Goal: Task Accomplishment & Management: Use online tool/utility

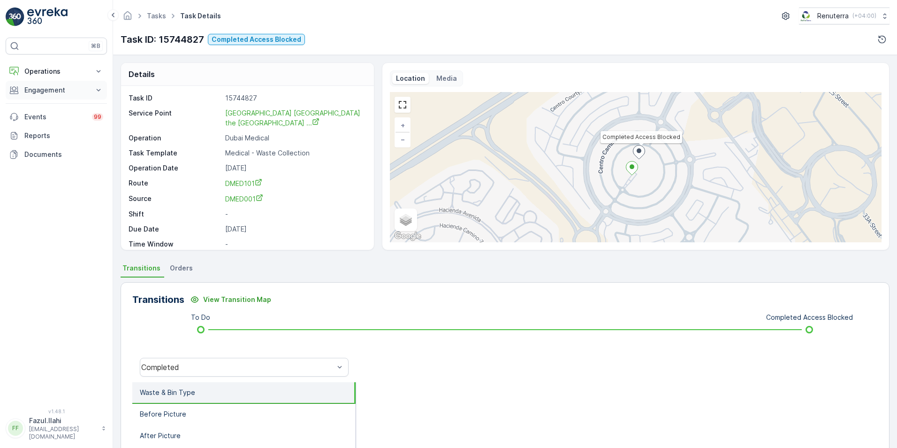
click at [49, 89] on p "Engagement" at bounding box center [56, 89] width 64 height 9
click at [45, 146] on p "Service Points" at bounding box center [47, 145] width 46 height 9
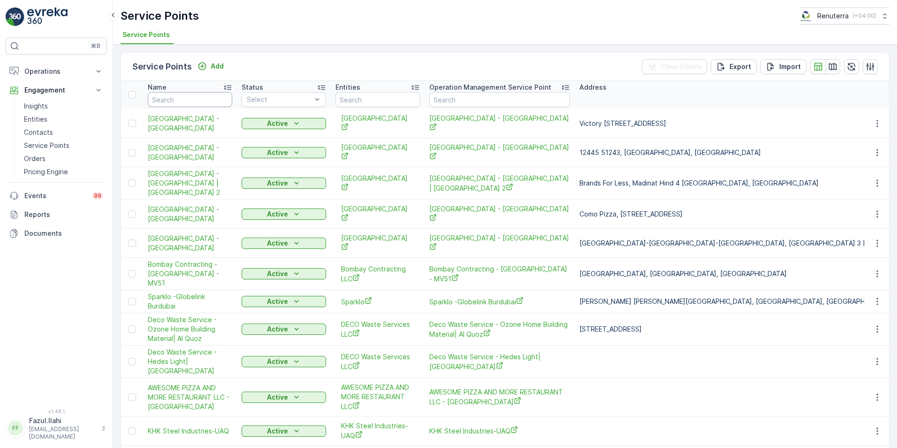
click at [198, 101] on input "text" at bounding box center [190, 99] width 84 height 15
type input "Ameri"
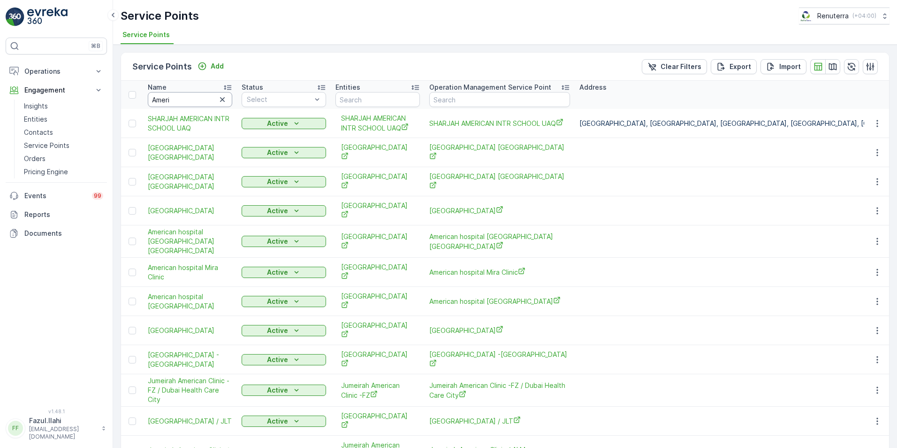
click at [198, 99] on input "Ameri" at bounding box center [190, 99] width 84 height 15
type input "American"
click at [198, 99] on input "American" at bounding box center [190, 99] width 84 height 15
type input "American Ho"
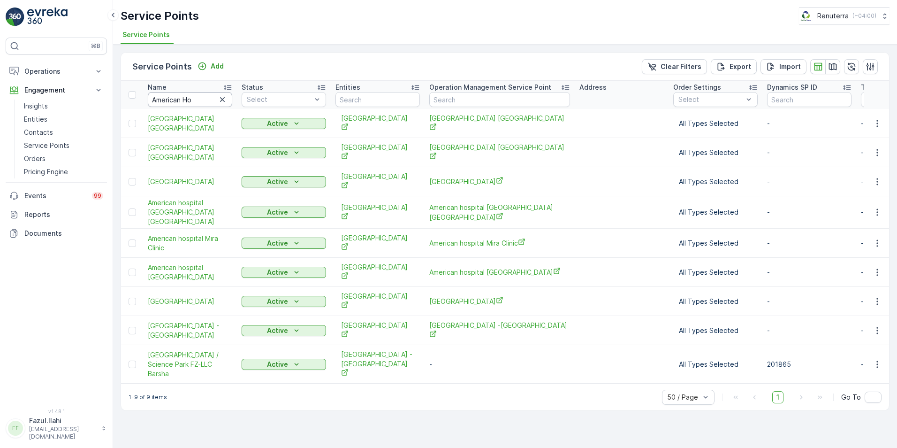
click at [198, 99] on input "American Ho" at bounding box center [190, 99] width 84 height 15
type input "American Hos"
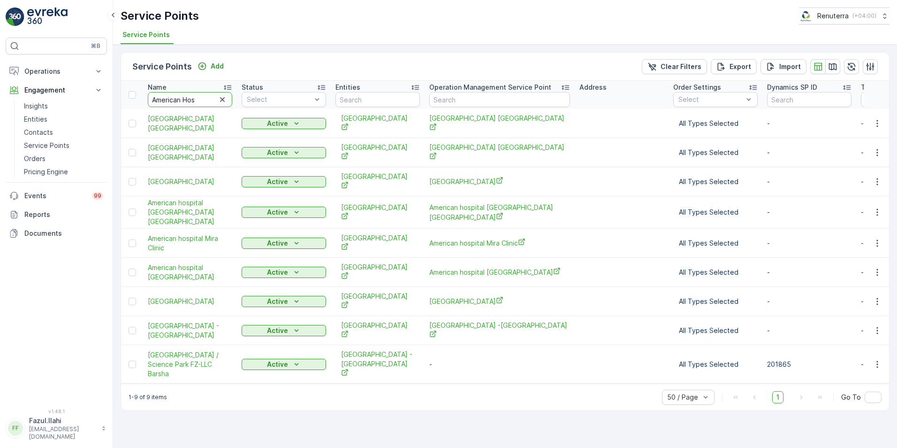
click at [198, 99] on input "American Hos" at bounding box center [190, 99] width 84 height 15
type input "American Hospital"
click at [877, 238] on icon "button" at bounding box center [877, 242] width 9 height 9
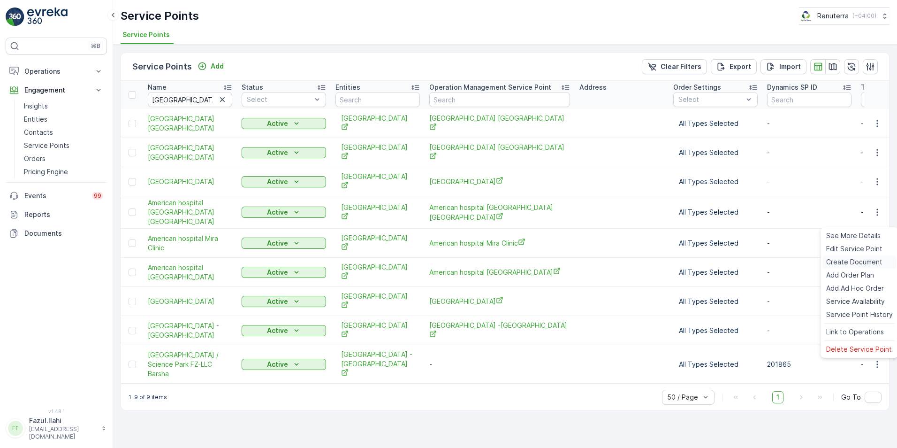
click at [848, 260] on span "Create Document" at bounding box center [854, 261] width 56 height 9
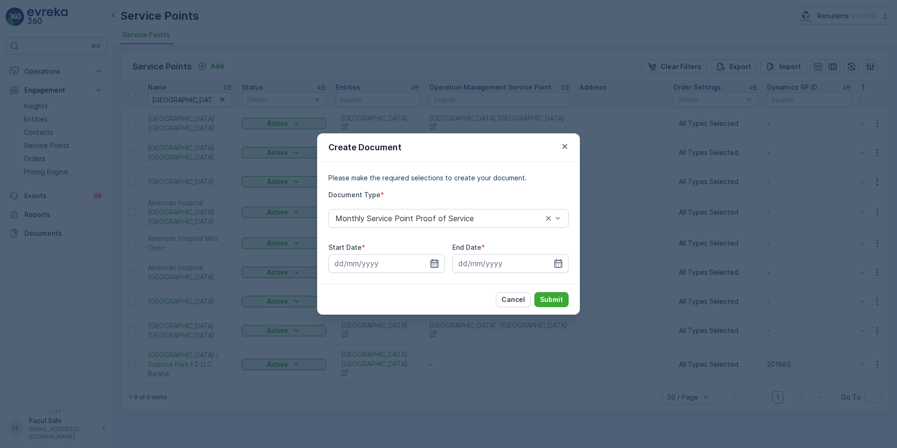
click at [437, 259] on icon "button" at bounding box center [434, 263] width 9 height 9
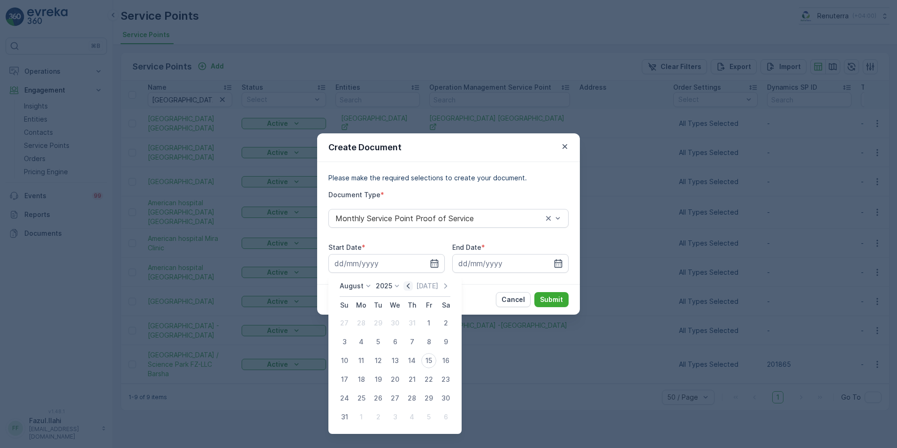
click at [413, 287] on icon "button" at bounding box center [408, 285] width 9 height 9
click at [341, 323] on div "1" at bounding box center [344, 322] width 15 height 15
type input "01.06.2025"
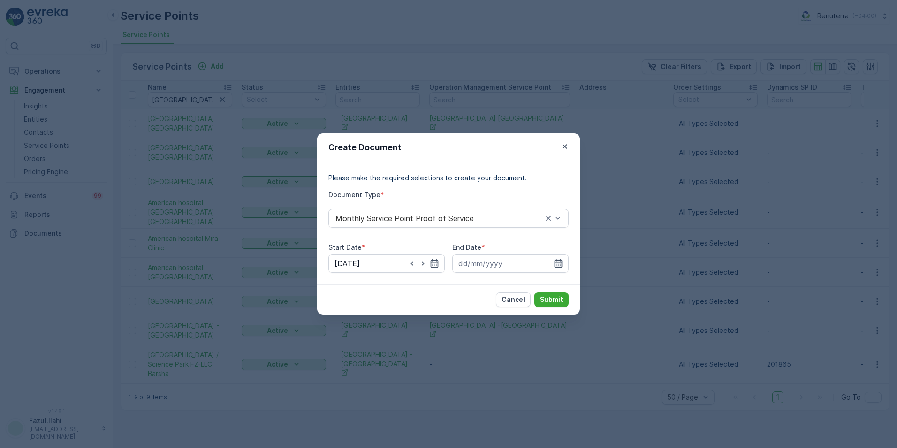
click at [556, 265] on icon "button" at bounding box center [558, 263] width 9 height 9
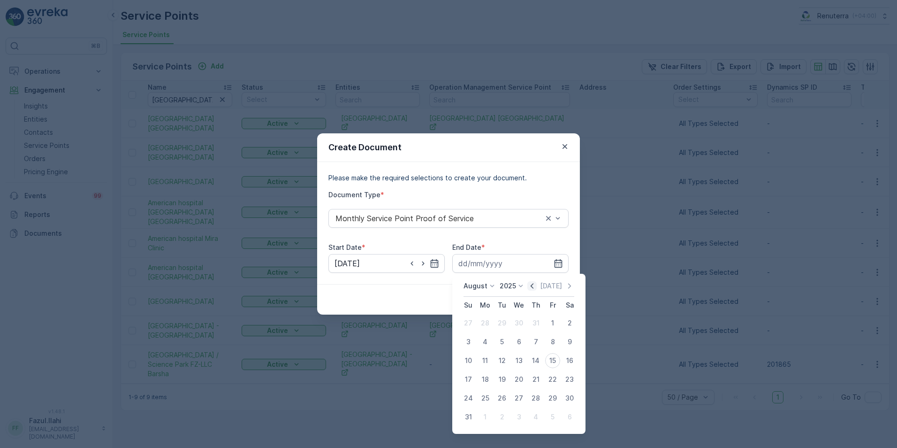
click at [534, 290] on icon "button" at bounding box center [531, 285] width 9 height 9
click at [487, 397] on div "30" at bounding box center [485, 397] width 15 height 15
type input "30.06.2025"
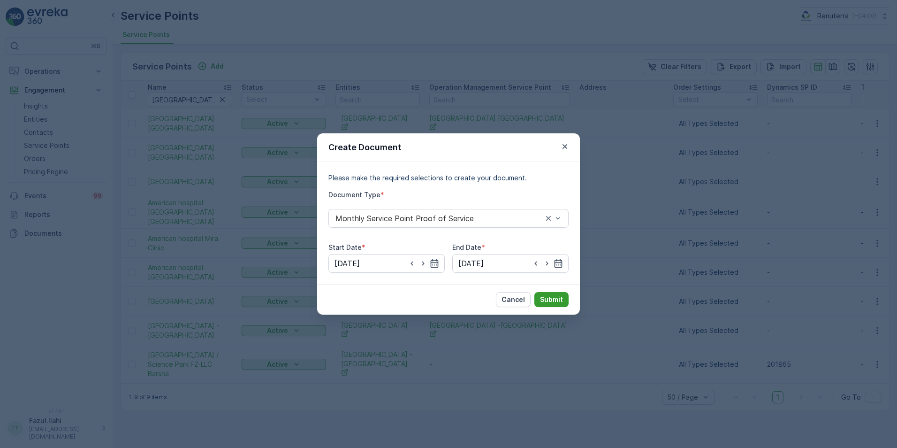
click at [552, 297] on p "Submit" at bounding box center [551, 299] width 23 height 9
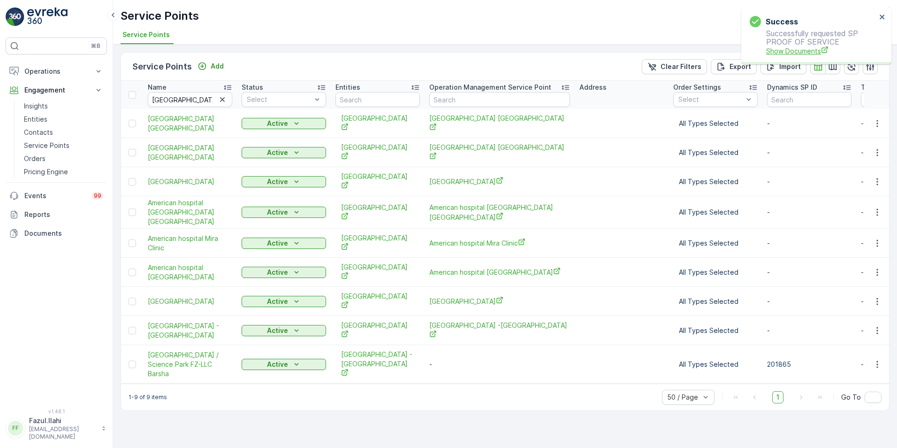
click at [800, 54] on span "Show Documents" at bounding box center [821, 51] width 110 height 10
click at [877, 177] on icon "button" at bounding box center [877, 181] width 9 height 9
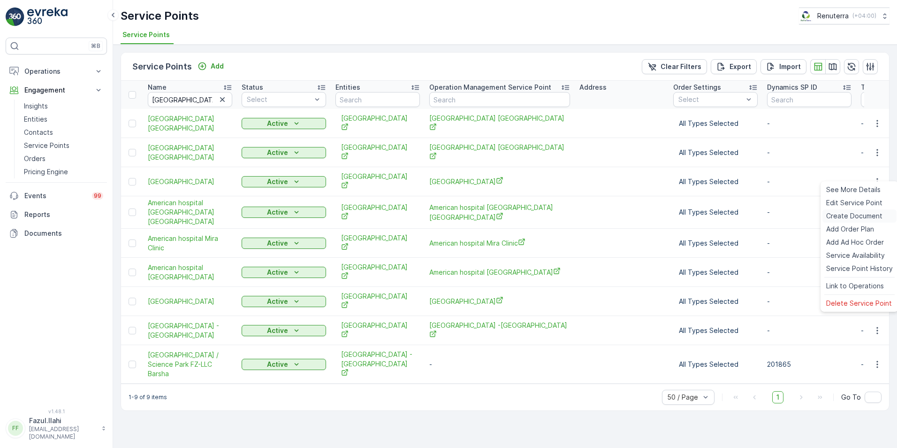
click at [835, 211] on span "Create Document" at bounding box center [854, 215] width 56 height 9
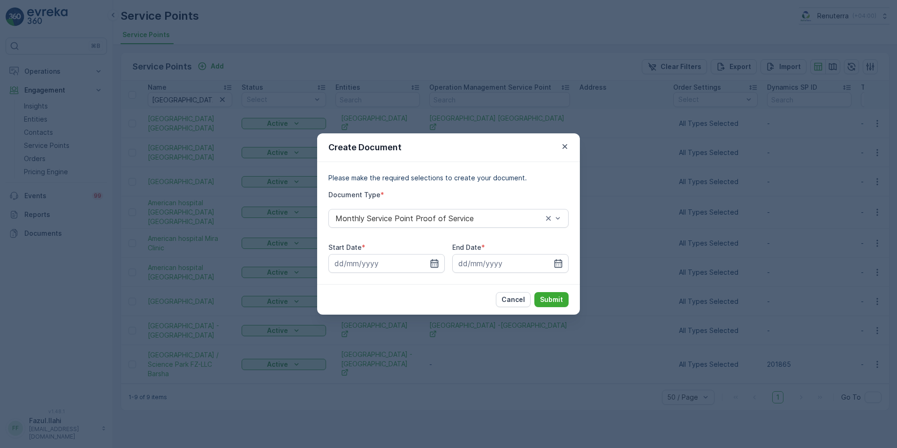
click at [437, 259] on icon "button" at bounding box center [434, 263] width 9 height 9
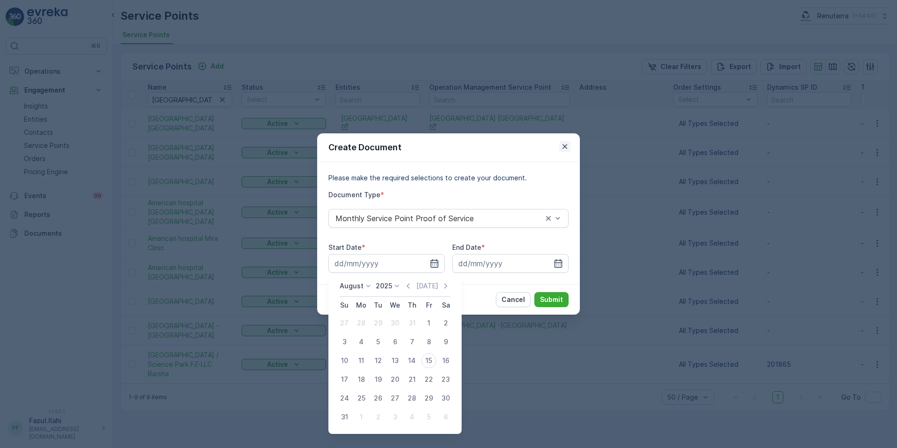
click at [568, 142] on icon "button" at bounding box center [564, 146] width 9 height 9
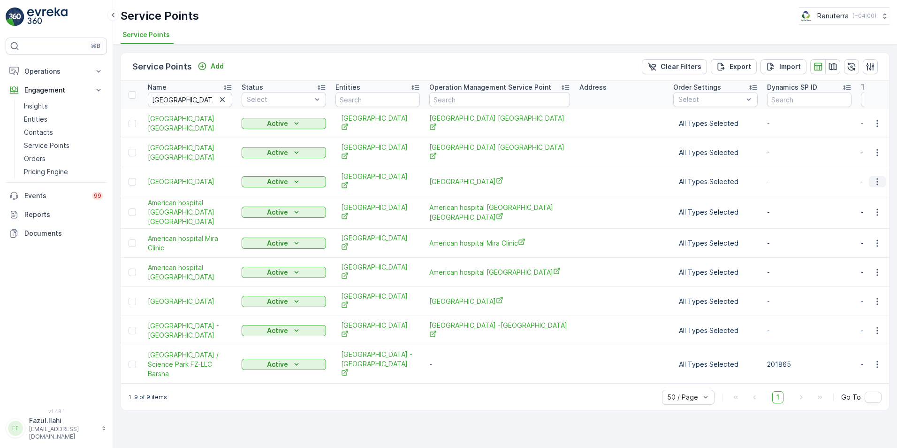
click at [877, 178] on icon "button" at bounding box center [877, 181] width 1 height 7
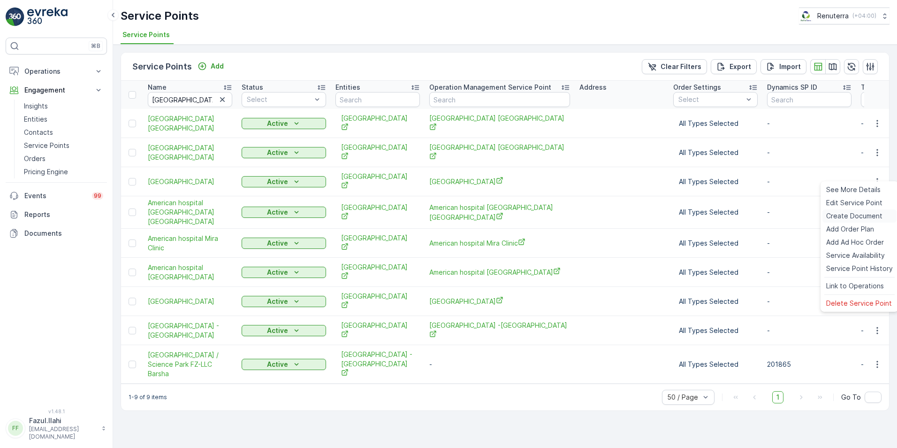
click at [846, 217] on span "Create Document" at bounding box center [854, 215] width 56 height 9
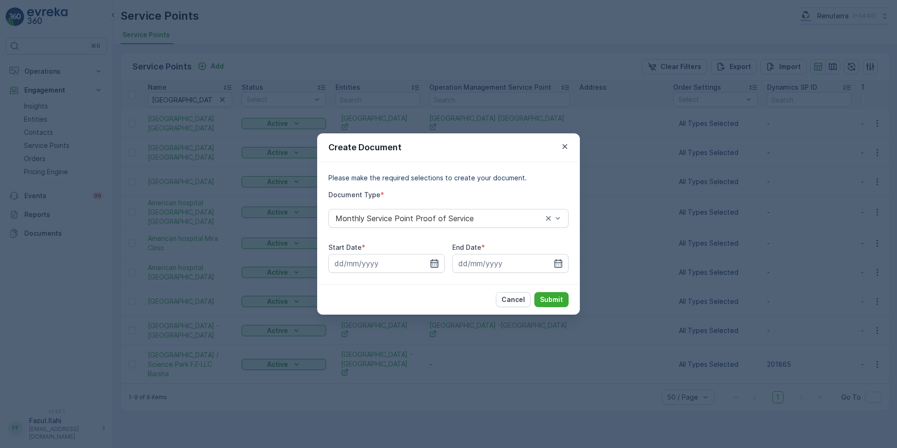
click at [433, 260] on icon "button" at bounding box center [435, 263] width 8 height 8
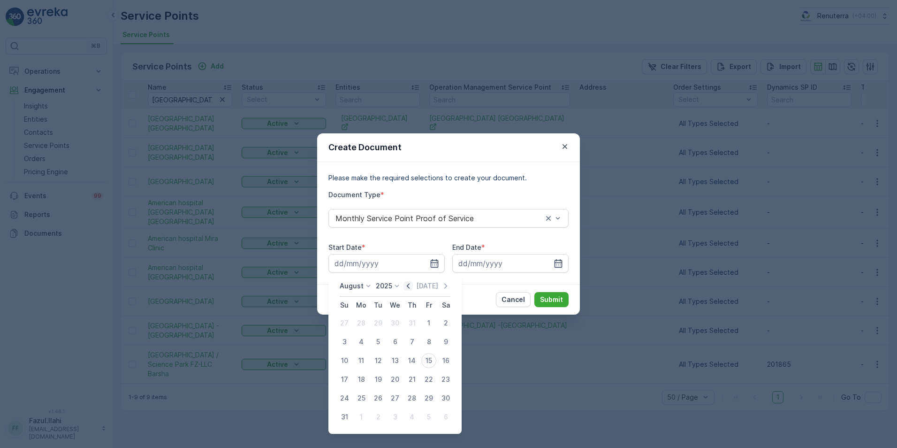
click at [412, 286] on icon "button" at bounding box center [408, 285] width 9 height 9
click at [375, 322] on div "1" at bounding box center [378, 322] width 15 height 15
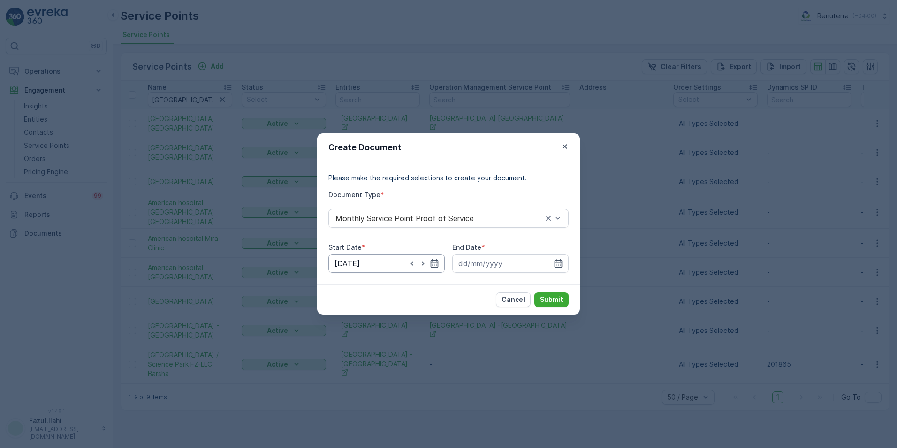
click at [441, 262] on input "01.07.2025" at bounding box center [386, 263] width 116 height 19
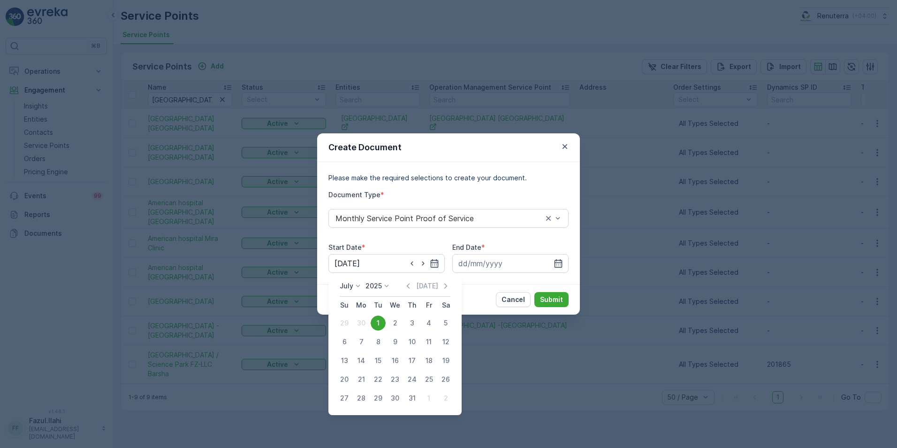
click at [410, 279] on div "July 2025 Today Su Mo Tu We Th Fr Sa 29 30 1 2 3 4 5 6 7 8 9 10 11 12 13 14 15 …" at bounding box center [394, 344] width 133 height 141
click at [411, 280] on div "July 2025 Today Su Mo Tu We Th Fr Sa 29 30 1 2 3 4 5 6 7 8 9 10 11 12 13 14 15 …" at bounding box center [394, 344] width 133 height 141
click at [411, 288] on icon "button" at bounding box center [408, 285] width 9 height 9
click at [344, 325] on div "1" at bounding box center [344, 322] width 15 height 15
type input "01.06.2025"
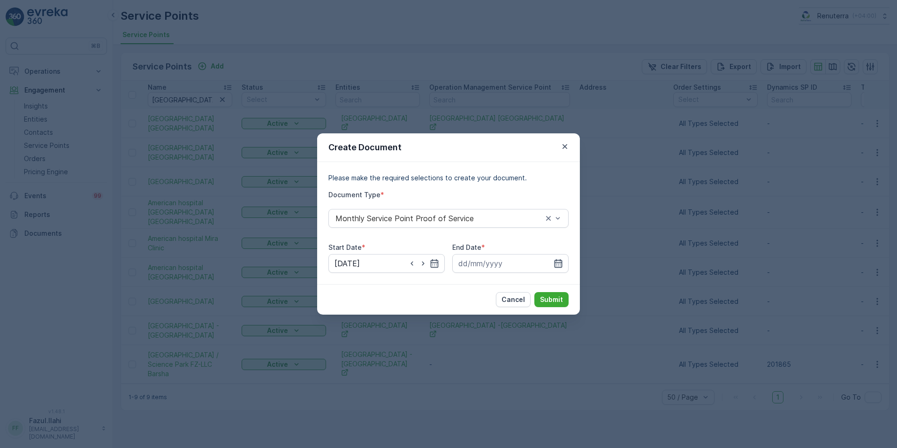
click at [563, 263] on icon "button" at bounding box center [558, 263] width 9 height 9
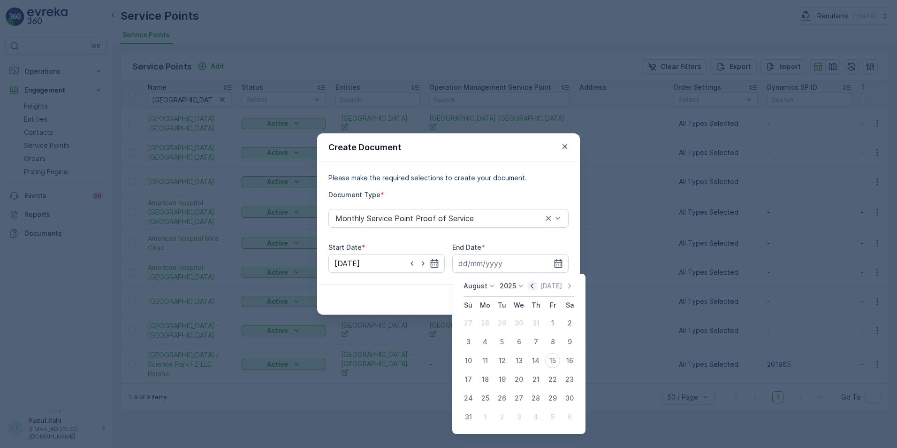
click at [537, 287] on icon "button" at bounding box center [531, 285] width 9 height 9
click at [484, 399] on div "30" at bounding box center [485, 397] width 15 height 15
type input "30.06.2025"
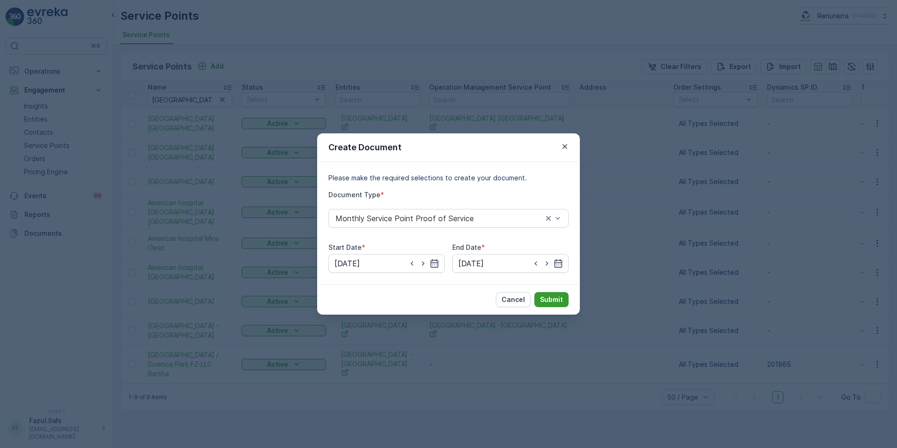
click at [555, 301] on p "Submit" at bounding box center [551, 299] width 23 height 9
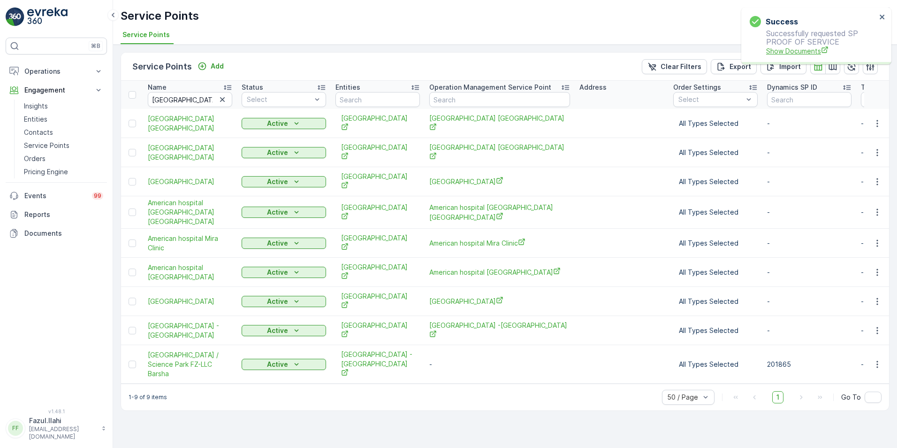
click at [813, 50] on span "Show Documents" at bounding box center [821, 51] width 110 height 10
click at [880, 267] on icon "button" at bounding box center [877, 271] width 9 height 9
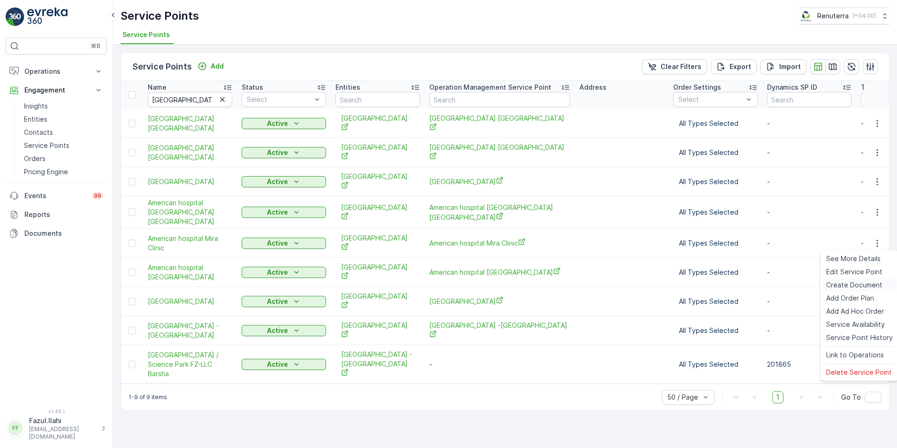
click at [853, 282] on span "Create Document" at bounding box center [854, 284] width 56 height 9
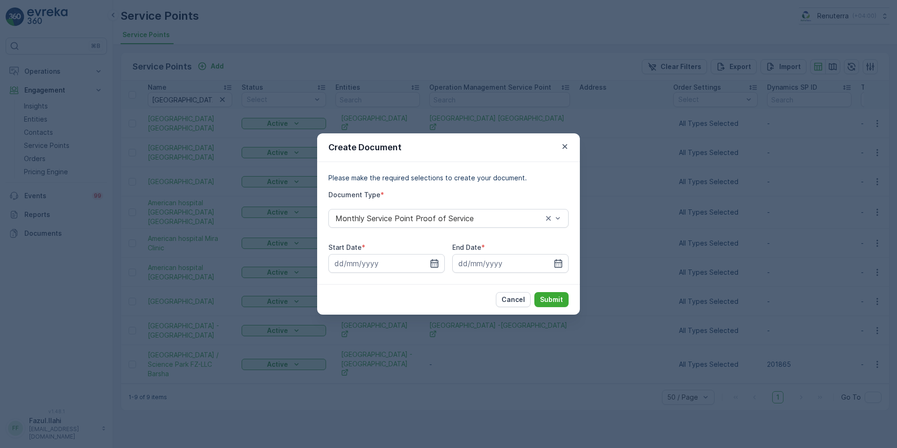
click at [438, 264] on icon "button" at bounding box center [435, 263] width 8 height 8
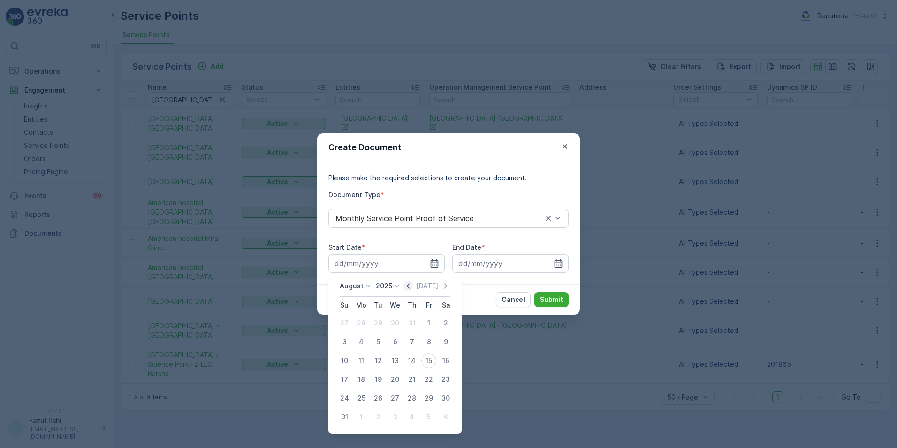
click at [410, 287] on icon "button" at bounding box center [408, 285] width 3 height 5
click at [411, 286] on icon "button" at bounding box center [408, 285] width 9 height 9
click at [343, 323] on div "1" at bounding box center [344, 322] width 15 height 15
type input "01.06.2025"
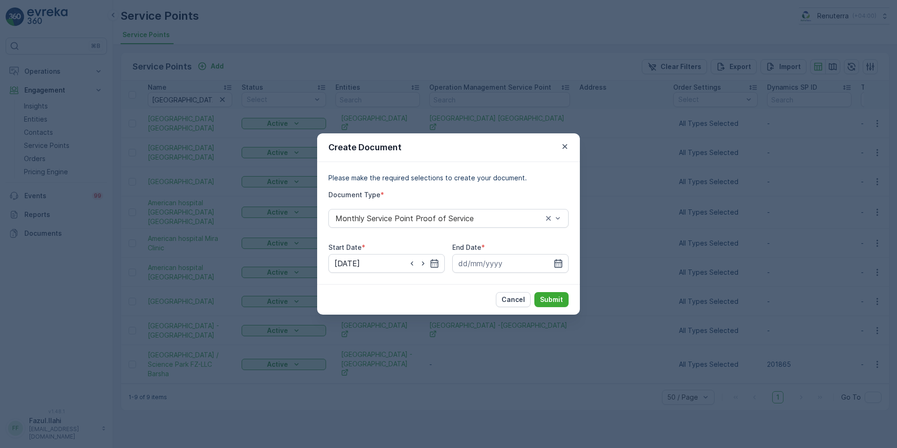
click at [555, 262] on icon "button" at bounding box center [559, 263] width 8 height 8
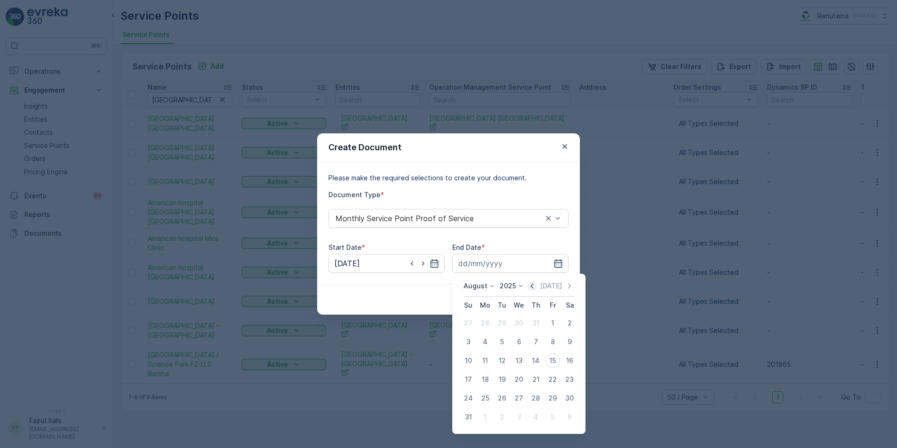
click at [533, 286] on icon "button" at bounding box center [531, 285] width 9 height 9
click at [486, 398] on div "30" at bounding box center [485, 397] width 15 height 15
type input "30.06.2025"
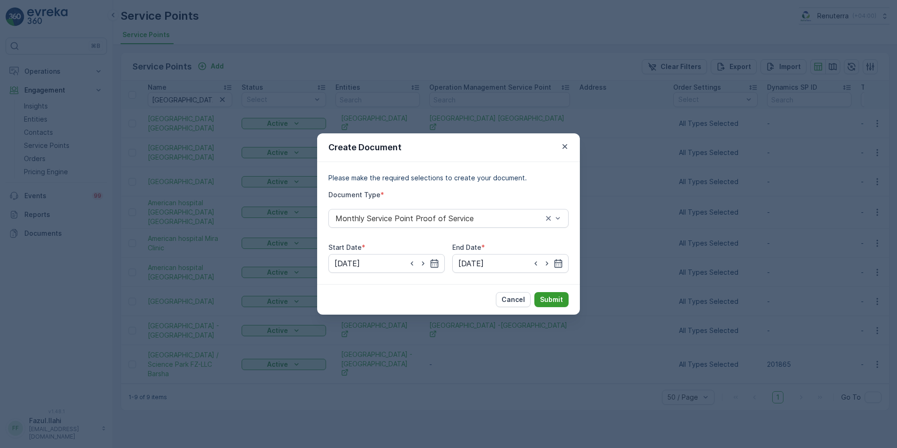
click at [556, 302] on p "Submit" at bounding box center [551, 299] width 23 height 9
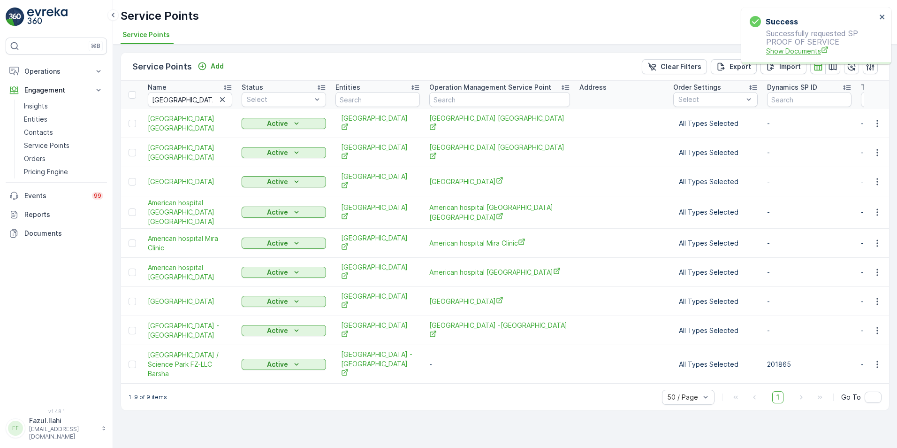
click at [795, 48] on span "Show Documents" at bounding box center [821, 51] width 110 height 10
click at [878, 207] on icon "button" at bounding box center [877, 211] width 9 height 9
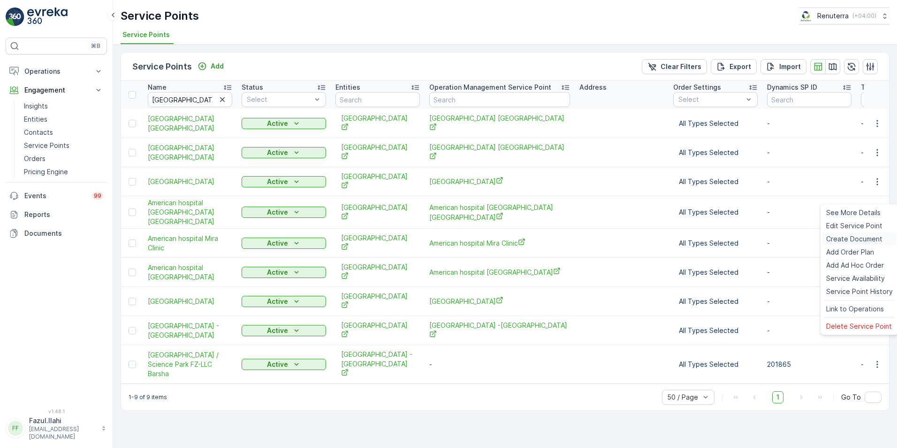
click at [842, 240] on span "Create Document" at bounding box center [854, 238] width 56 height 9
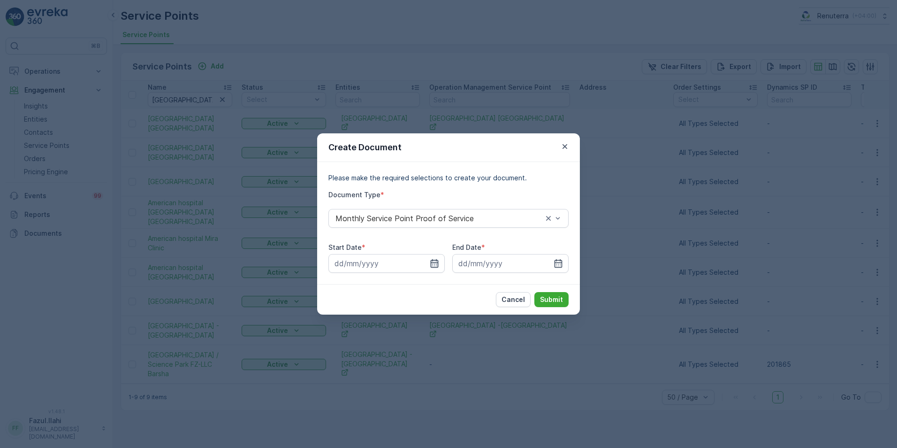
click at [431, 267] on icon "button" at bounding box center [435, 263] width 8 height 8
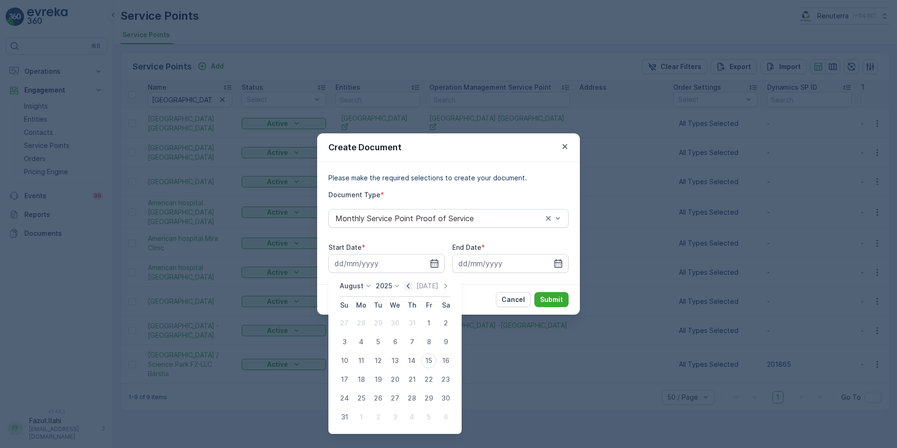
click at [410, 287] on icon "button" at bounding box center [408, 285] width 3 height 5
click at [378, 320] on div "1" at bounding box center [378, 322] width 15 height 15
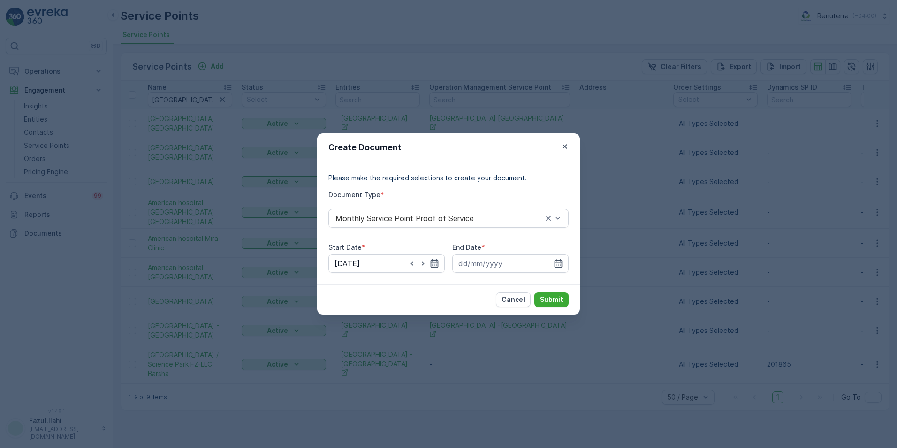
click at [437, 264] on icon "button" at bounding box center [434, 263] width 9 height 9
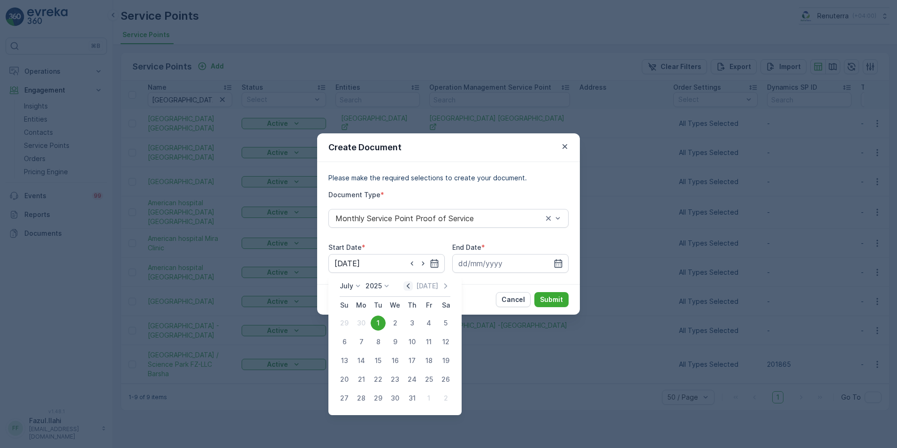
click at [407, 283] on icon "button" at bounding box center [408, 285] width 9 height 9
click at [443, 285] on icon "button" at bounding box center [445, 285] width 9 height 9
click at [348, 323] on div "1" at bounding box center [344, 322] width 15 height 15
type input "01.06.2025"
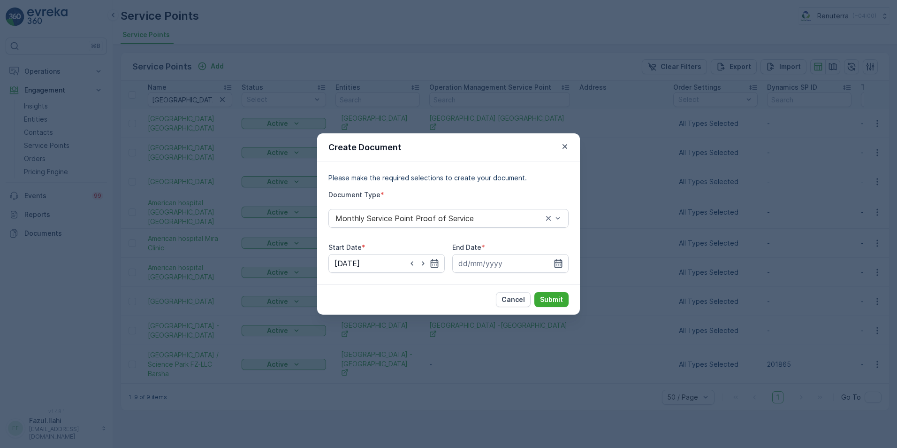
click at [559, 264] on icon "button" at bounding box center [558, 263] width 9 height 9
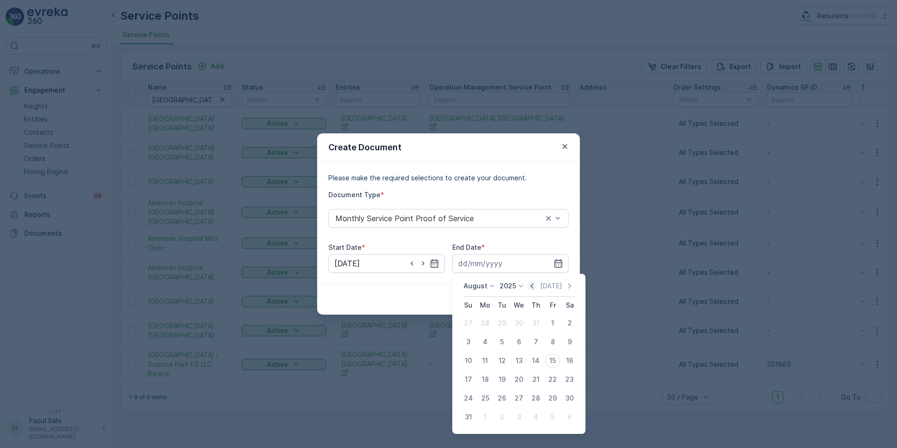
click at [536, 287] on icon "button" at bounding box center [531, 285] width 9 height 9
click at [534, 287] on icon "button" at bounding box center [532, 285] width 3 height 5
click at [488, 400] on div "30" at bounding box center [485, 397] width 15 height 15
type input "30.06.2025"
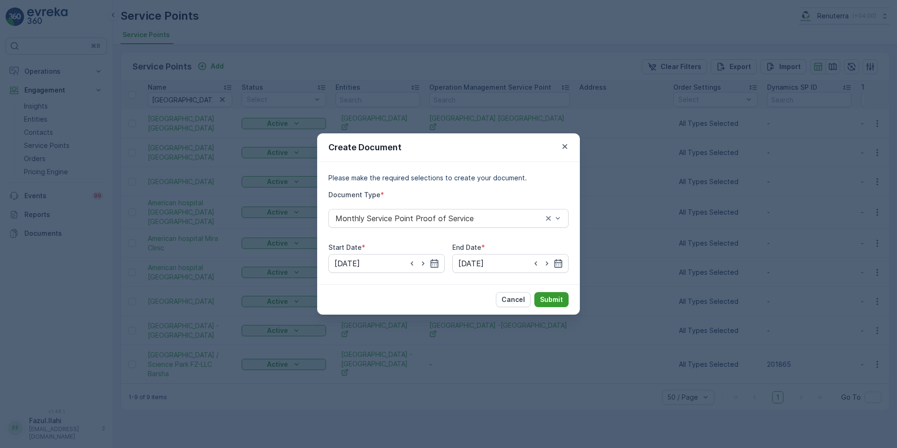
click at [555, 302] on p "Submit" at bounding box center [551, 299] width 23 height 9
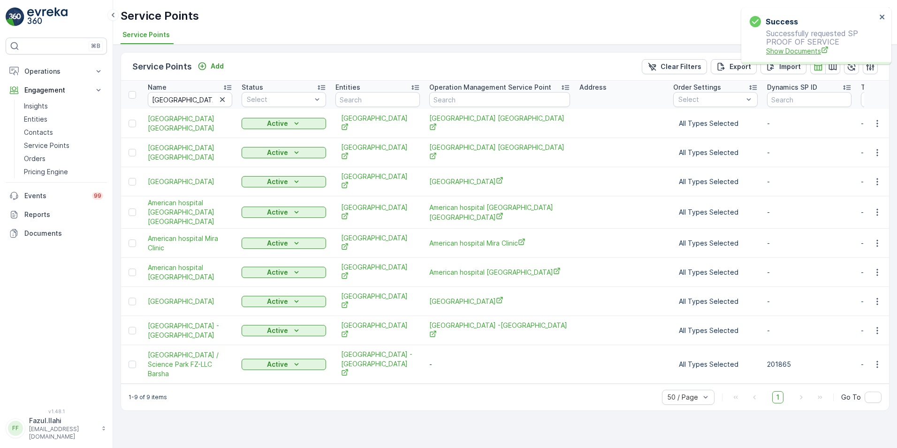
click at [794, 50] on span "Show Documents" at bounding box center [821, 51] width 110 height 10
click at [876, 120] on icon "button" at bounding box center [877, 123] width 9 height 9
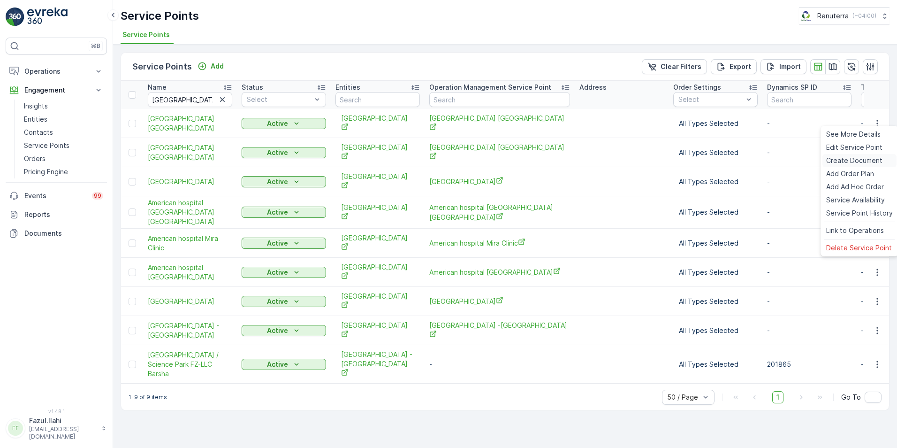
click at [846, 156] on span "Create Document" at bounding box center [854, 160] width 56 height 9
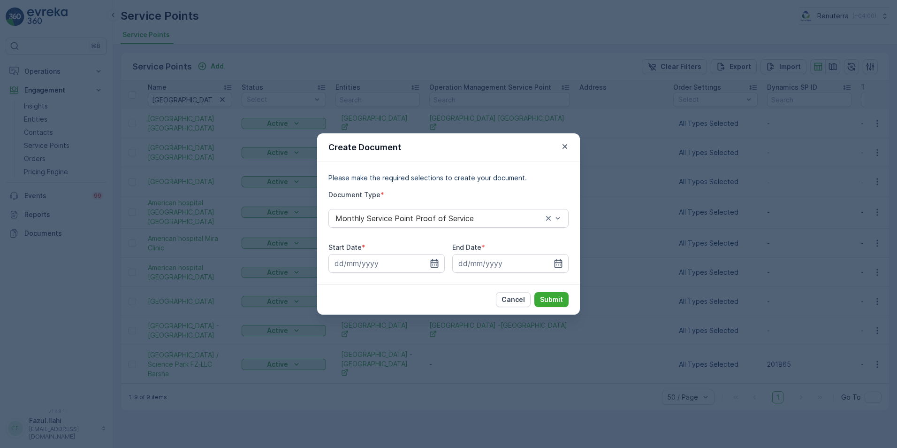
click at [439, 259] on icon "button" at bounding box center [434, 263] width 9 height 9
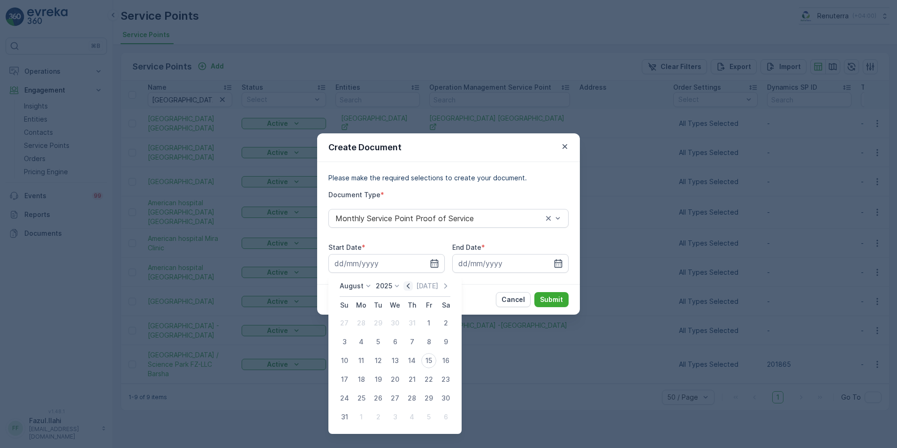
click at [410, 287] on icon "button" at bounding box center [408, 285] width 9 height 9
click at [413, 285] on icon "button" at bounding box center [408, 285] width 9 height 9
click at [348, 323] on div "1" at bounding box center [344, 322] width 15 height 15
type input "01.06.2025"
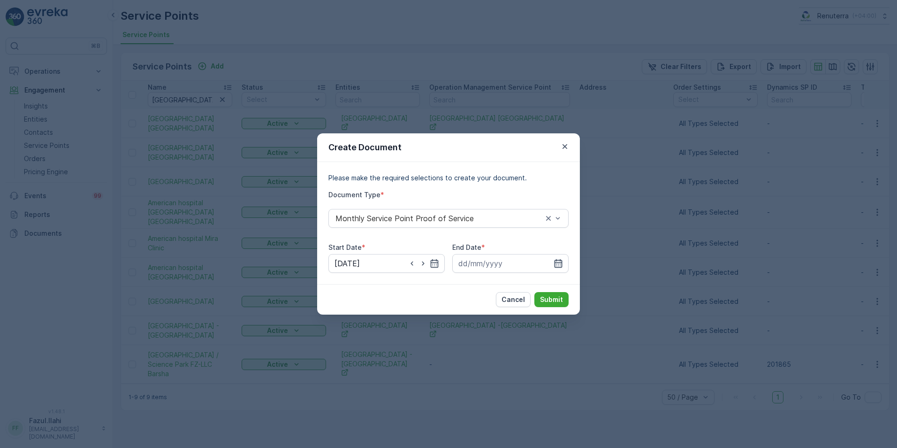
click at [557, 265] on icon "button" at bounding box center [558, 263] width 9 height 9
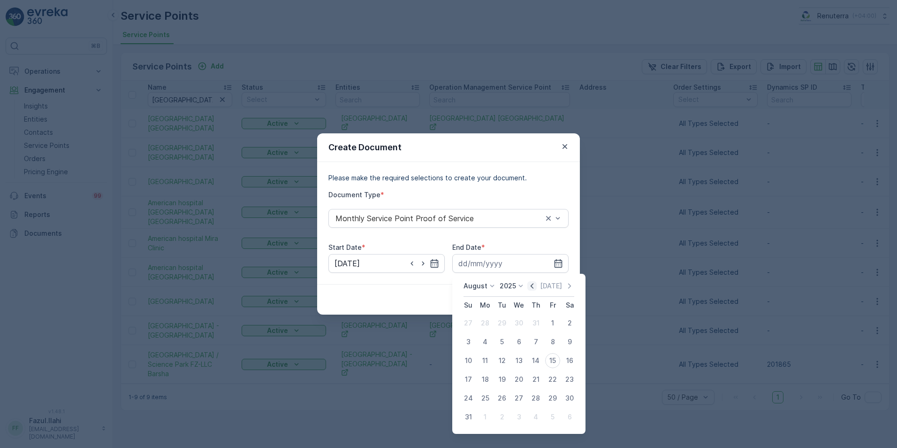
click at [534, 284] on icon "button" at bounding box center [532, 285] width 3 height 5
click at [488, 399] on div "30" at bounding box center [485, 397] width 15 height 15
type input "30.06.2025"
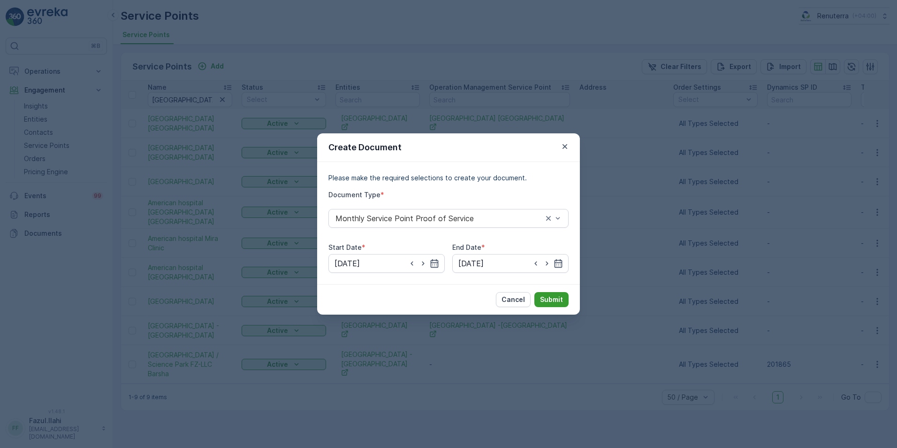
click at [543, 303] on p "Submit" at bounding box center [551, 299] width 23 height 9
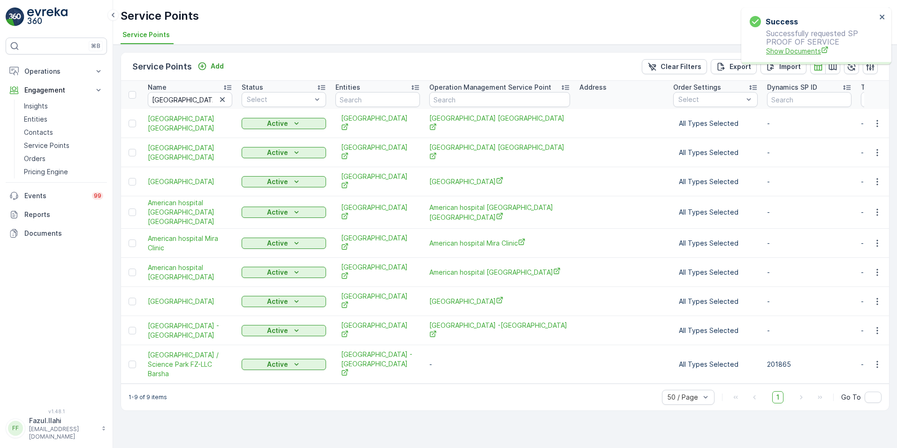
click at [776, 46] on span "Show Documents" at bounding box center [821, 51] width 110 height 10
click at [874, 297] on icon "button" at bounding box center [877, 301] width 9 height 9
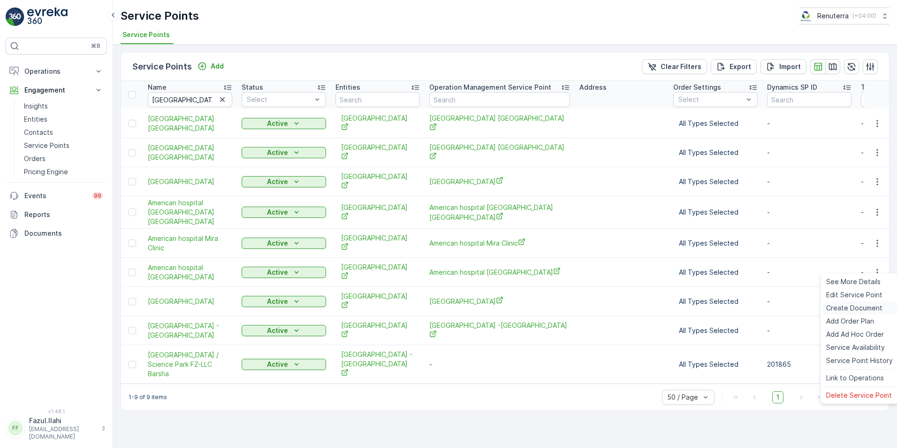
click at [836, 307] on span "Create Document" at bounding box center [854, 307] width 56 height 9
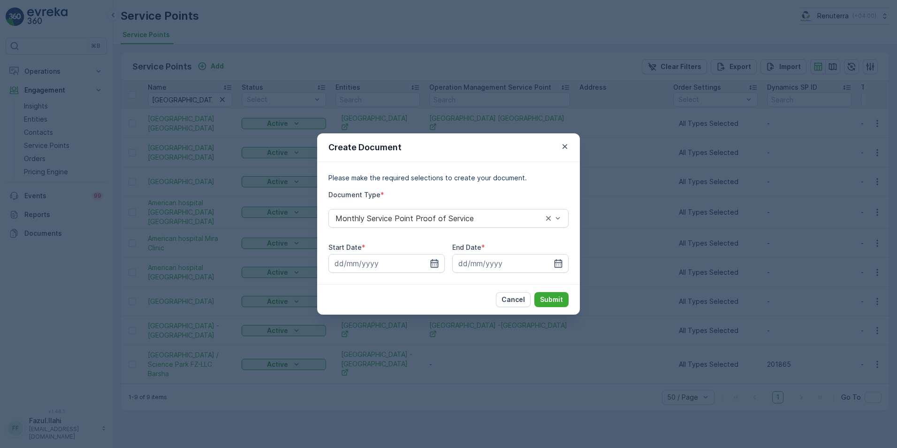
click at [437, 261] on icon "button" at bounding box center [434, 263] width 9 height 9
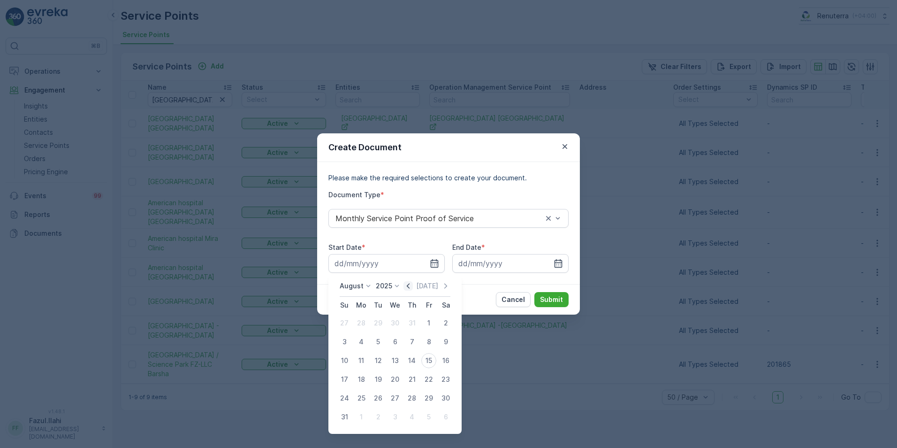
click at [411, 284] on icon "button" at bounding box center [408, 285] width 9 height 9
click at [375, 320] on div "1" at bounding box center [378, 322] width 15 height 15
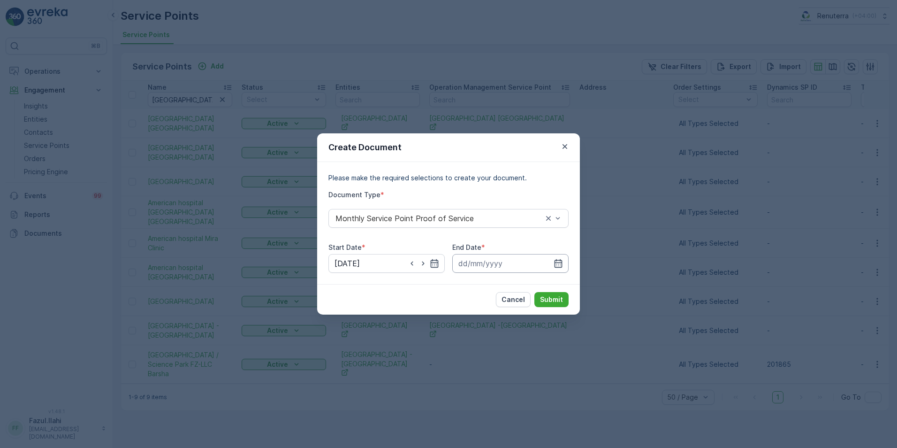
click at [568, 264] on input at bounding box center [510, 263] width 116 height 19
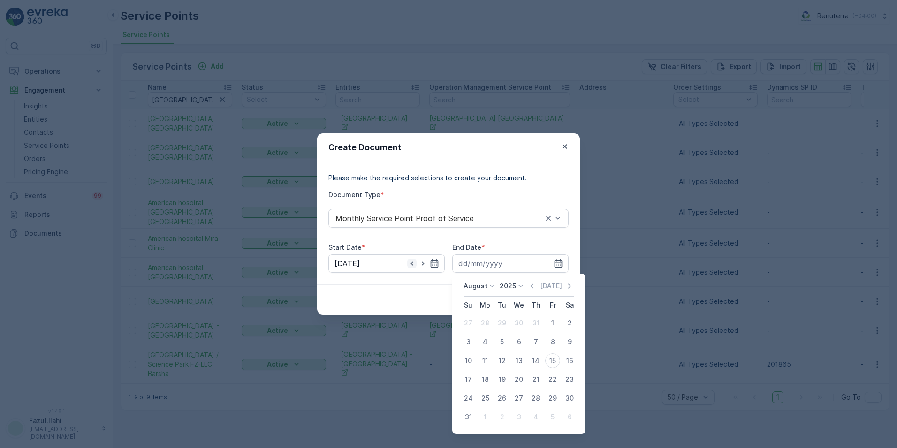
click at [410, 264] on icon "button" at bounding box center [411, 263] width 9 height 9
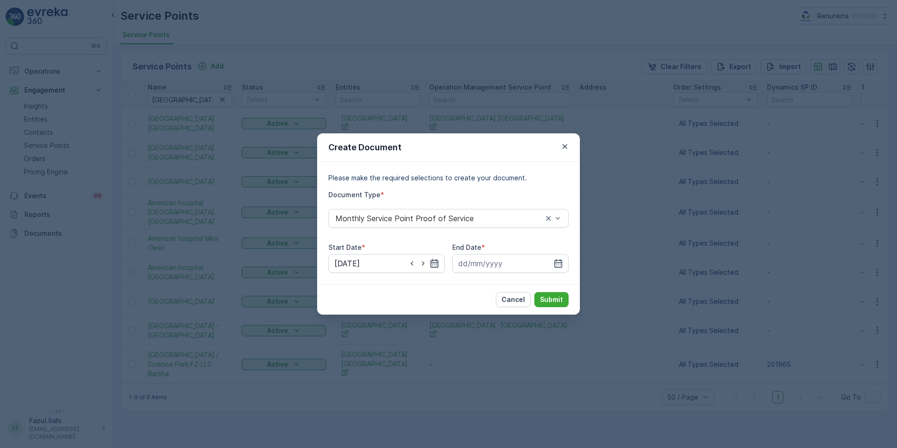
click at [434, 260] on icon "button" at bounding box center [435, 263] width 8 height 8
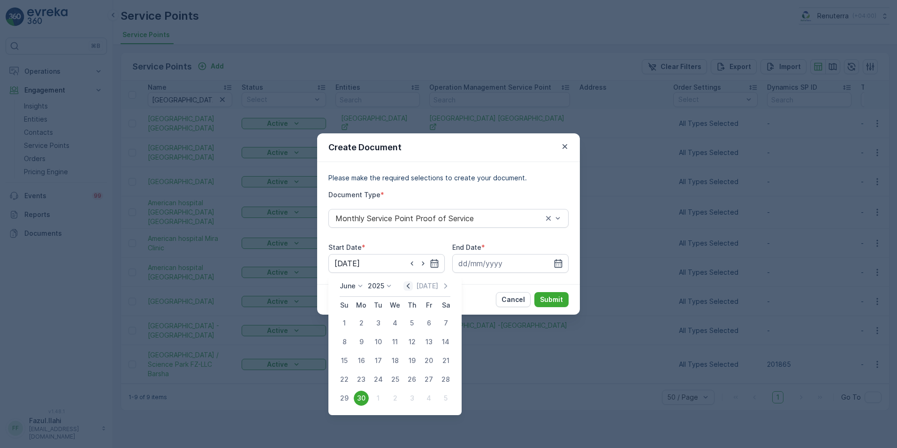
click at [408, 284] on icon "button" at bounding box center [408, 285] width 9 height 9
click at [441, 286] on icon "button" at bounding box center [445, 285] width 9 height 9
click at [346, 322] on div "1" at bounding box center [344, 322] width 15 height 15
type input "01.06.2025"
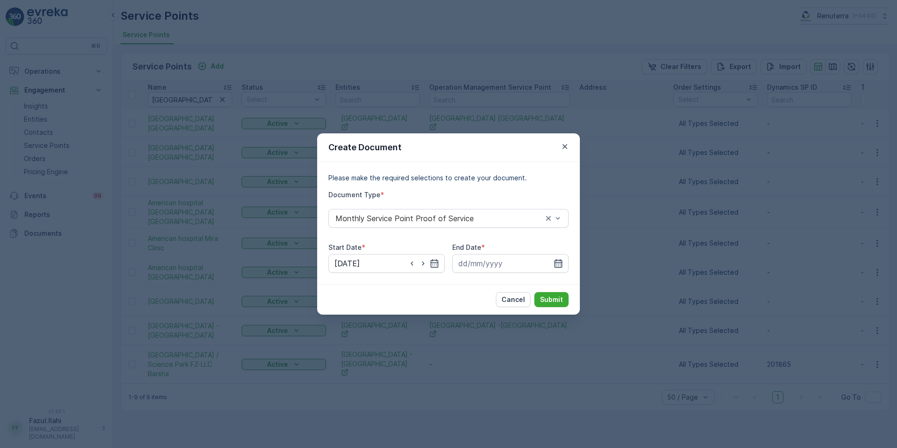
click at [561, 263] on icon "button" at bounding box center [559, 263] width 8 height 8
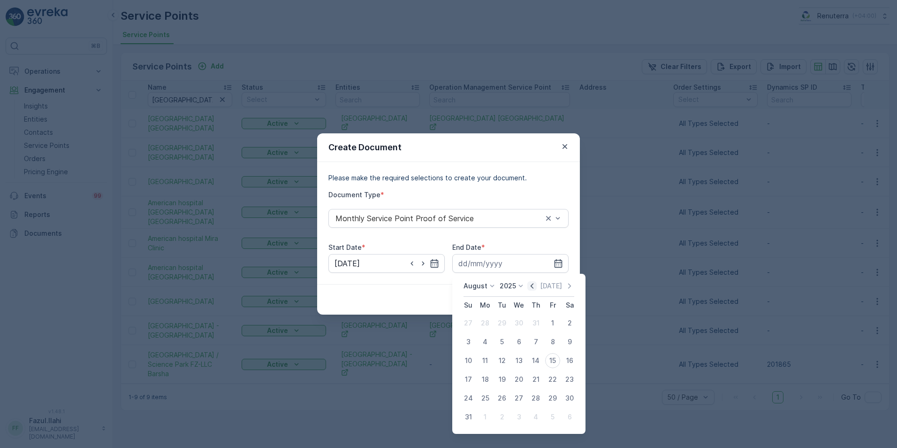
click at [534, 284] on icon "button" at bounding box center [531, 285] width 9 height 9
click at [488, 402] on div "30" at bounding box center [485, 397] width 15 height 15
type input "30.06.2025"
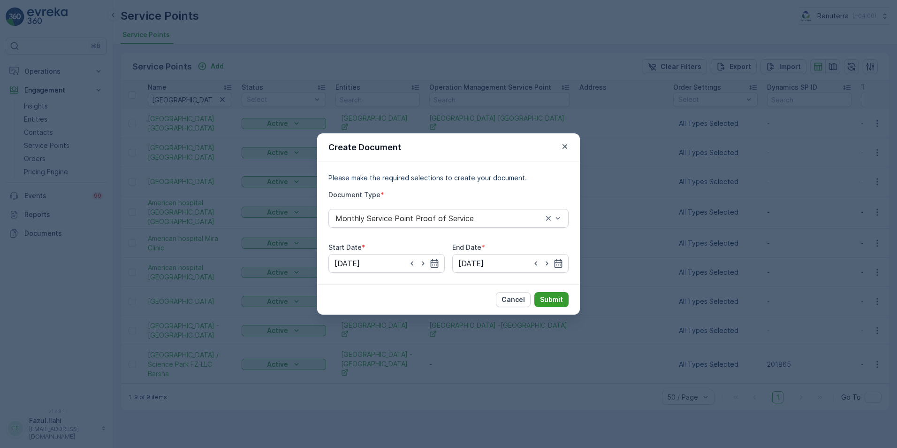
click at [552, 302] on p "Submit" at bounding box center [551, 299] width 23 height 9
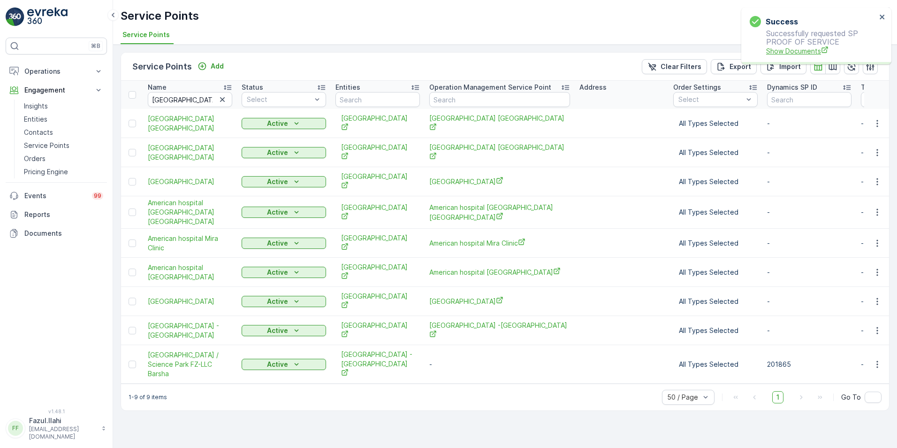
click at [784, 54] on span "Show Documents" at bounding box center [821, 51] width 110 height 10
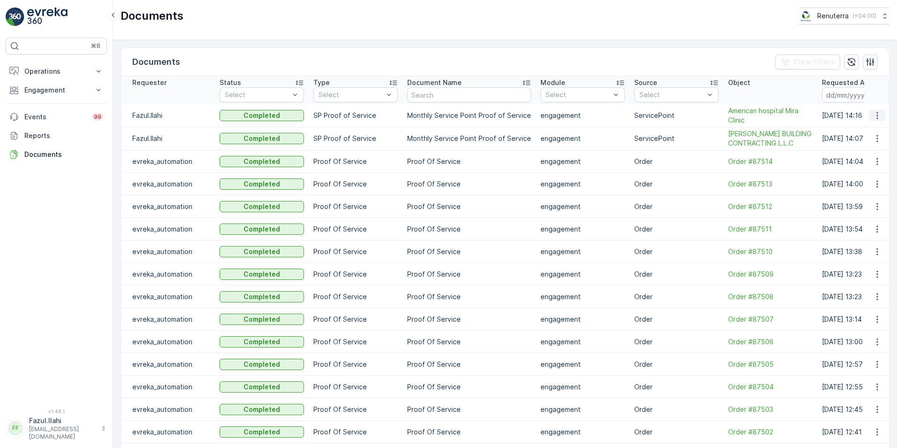
click at [874, 115] on icon "button" at bounding box center [877, 115] width 9 height 9
click at [870, 131] on span "See Details" at bounding box center [875, 129] width 36 height 9
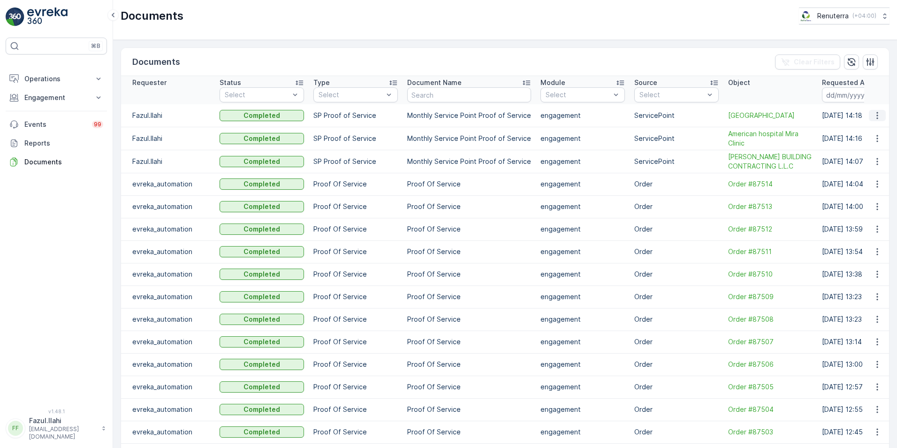
click at [874, 112] on icon "button" at bounding box center [877, 115] width 9 height 9
click at [865, 132] on span "See Details" at bounding box center [868, 134] width 22 height 19
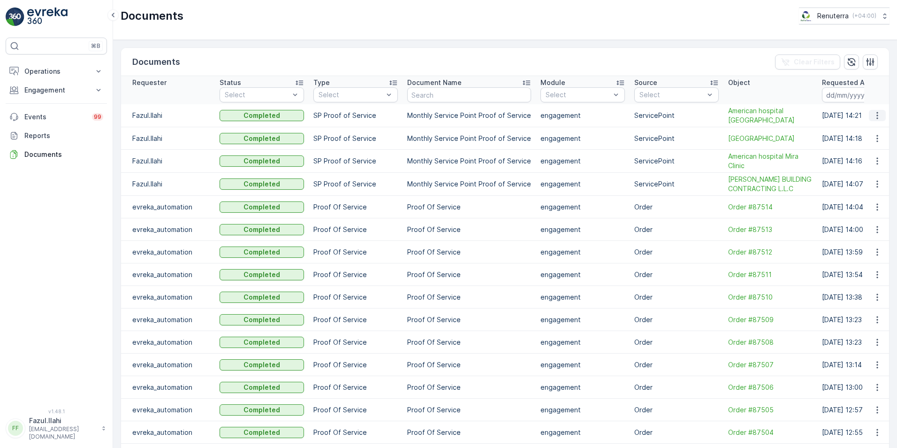
click at [877, 119] on icon "button" at bounding box center [877, 115] width 1 height 7
click at [869, 130] on span "See Details" at bounding box center [875, 129] width 36 height 9
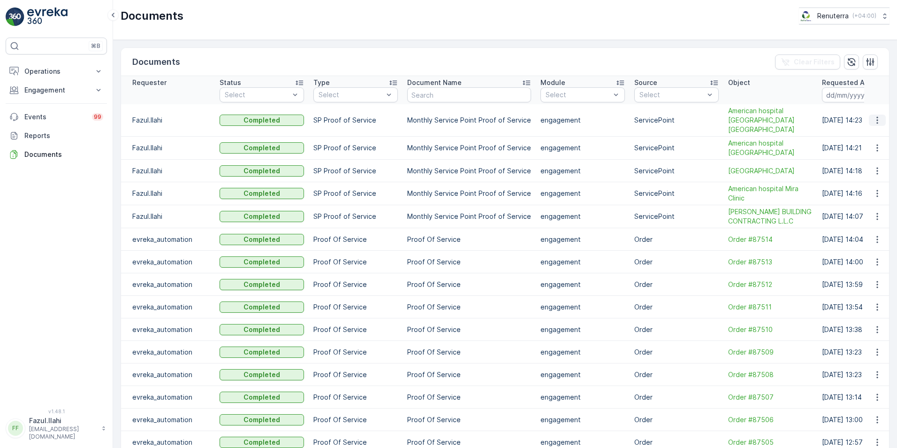
click at [875, 115] on icon "button" at bounding box center [877, 119] width 9 height 9
click at [883, 129] on span "See Details" at bounding box center [875, 129] width 36 height 9
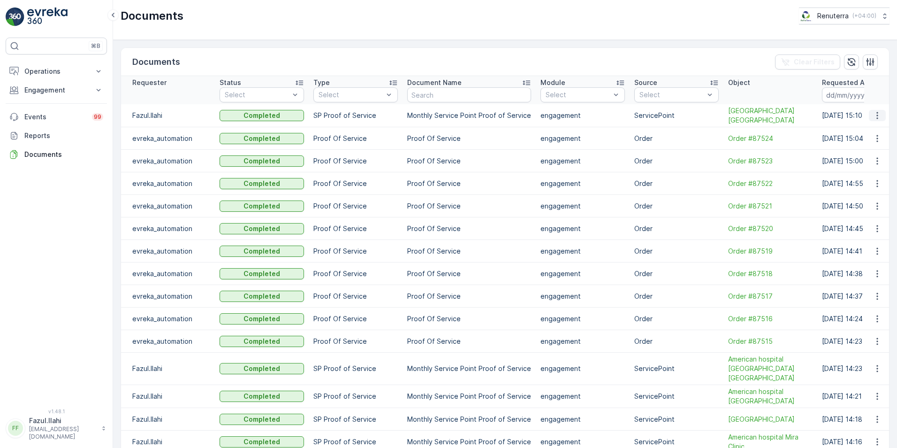
click at [873, 115] on icon "button" at bounding box center [877, 115] width 9 height 9
click at [873, 132] on span "See Details" at bounding box center [875, 129] width 36 height 9
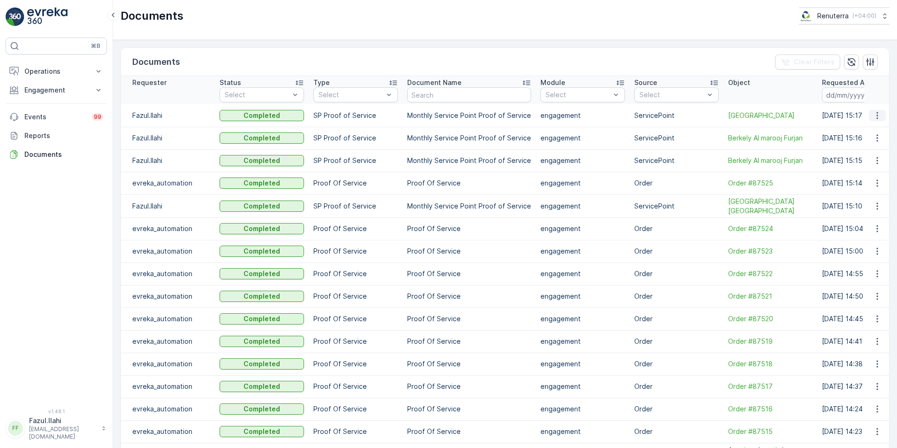
click at [876, 117] on icon "button" at bounding box center [877, 115] width 9 height 9
click at [868, 128] on span "See Details" at bounding box center [875, 129] width 36 height 9
